Goal: Task Accomplishment & Management: Manage account settings

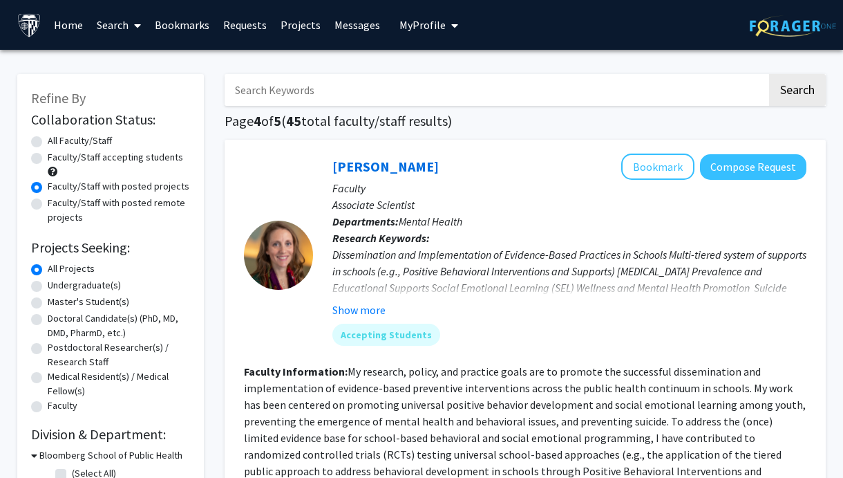
click at [403, 17] on button "My Profile" at bounding box center [428, 25] width 67 height 50
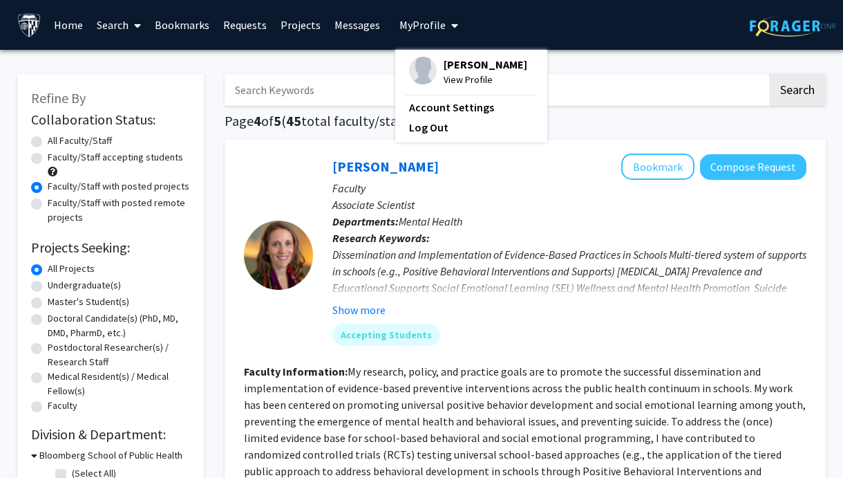
click at [447, 84] on span "View Profile" at bounding box center [486, 79] width 84 height 15
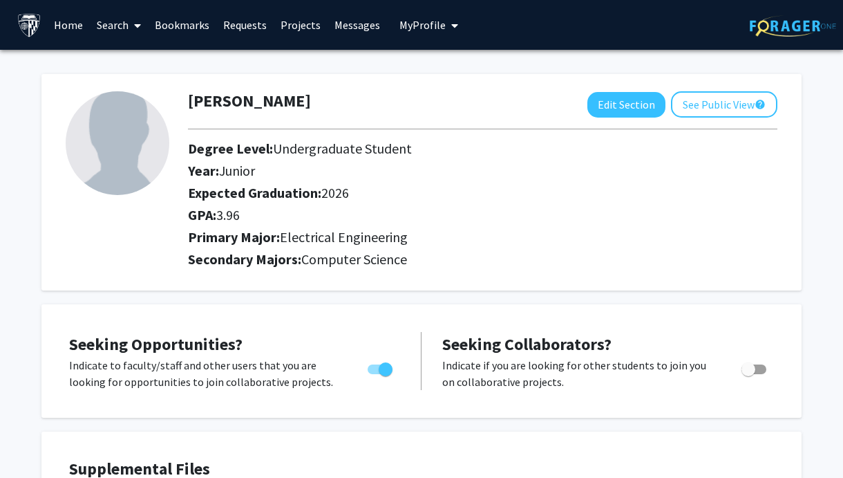
click at [232, 22] on link "Requests" at bounding box center [244, 25] width 57 height 48
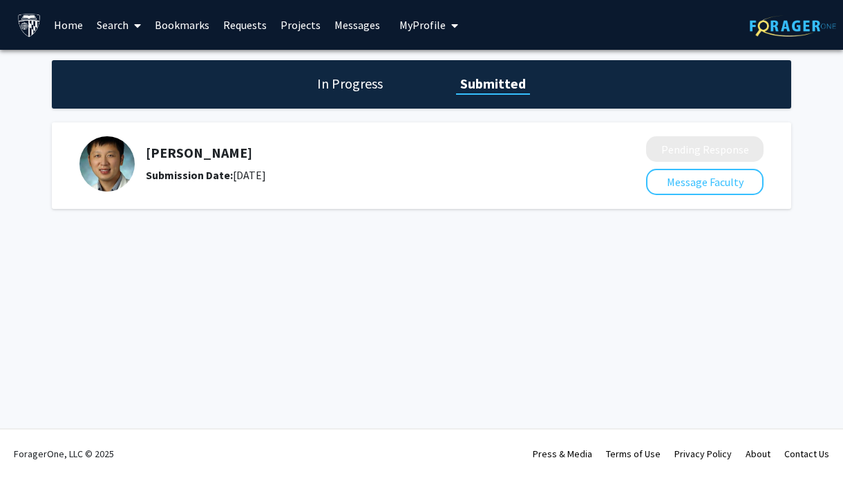
click at [368, 88] on h1 "In Progress" at bounding box center [350, 83] width 74 height 19
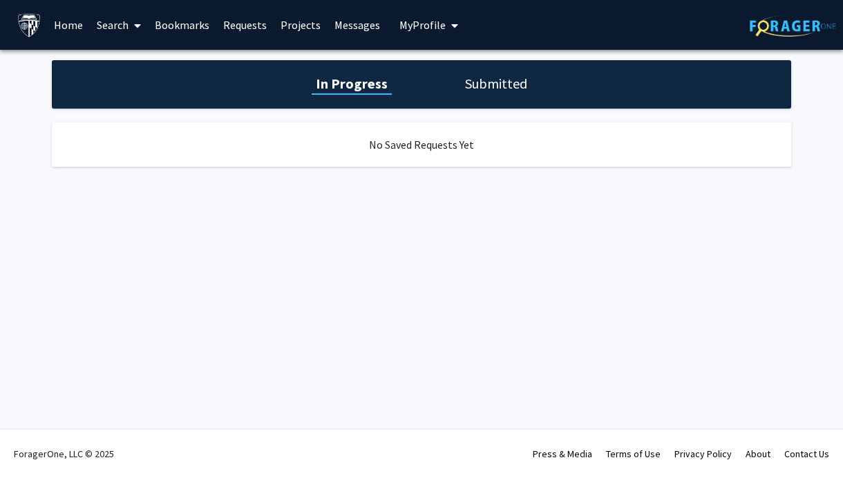
click at [508, 88] on h1 "Submitted" at bounding box center [496, 83] width 70 height 19
